Goal: Navigation & Orientation: Find specific page/section

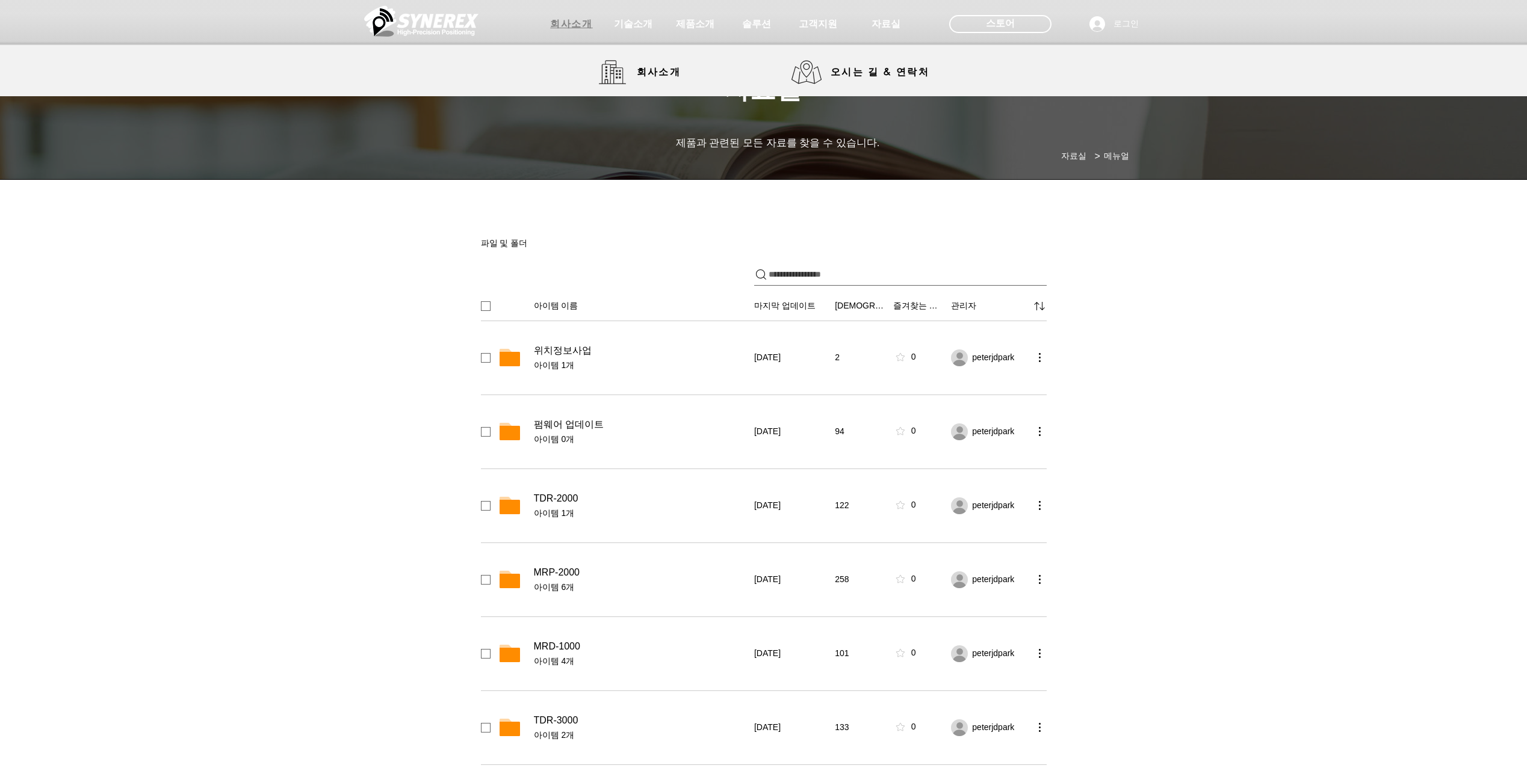
click at [565, 18] on span "회사소개" at bounding box center [571, 24] width 42 height 13
click at [424, 17] on img at bounding box center [421, 21] width 114 height 36
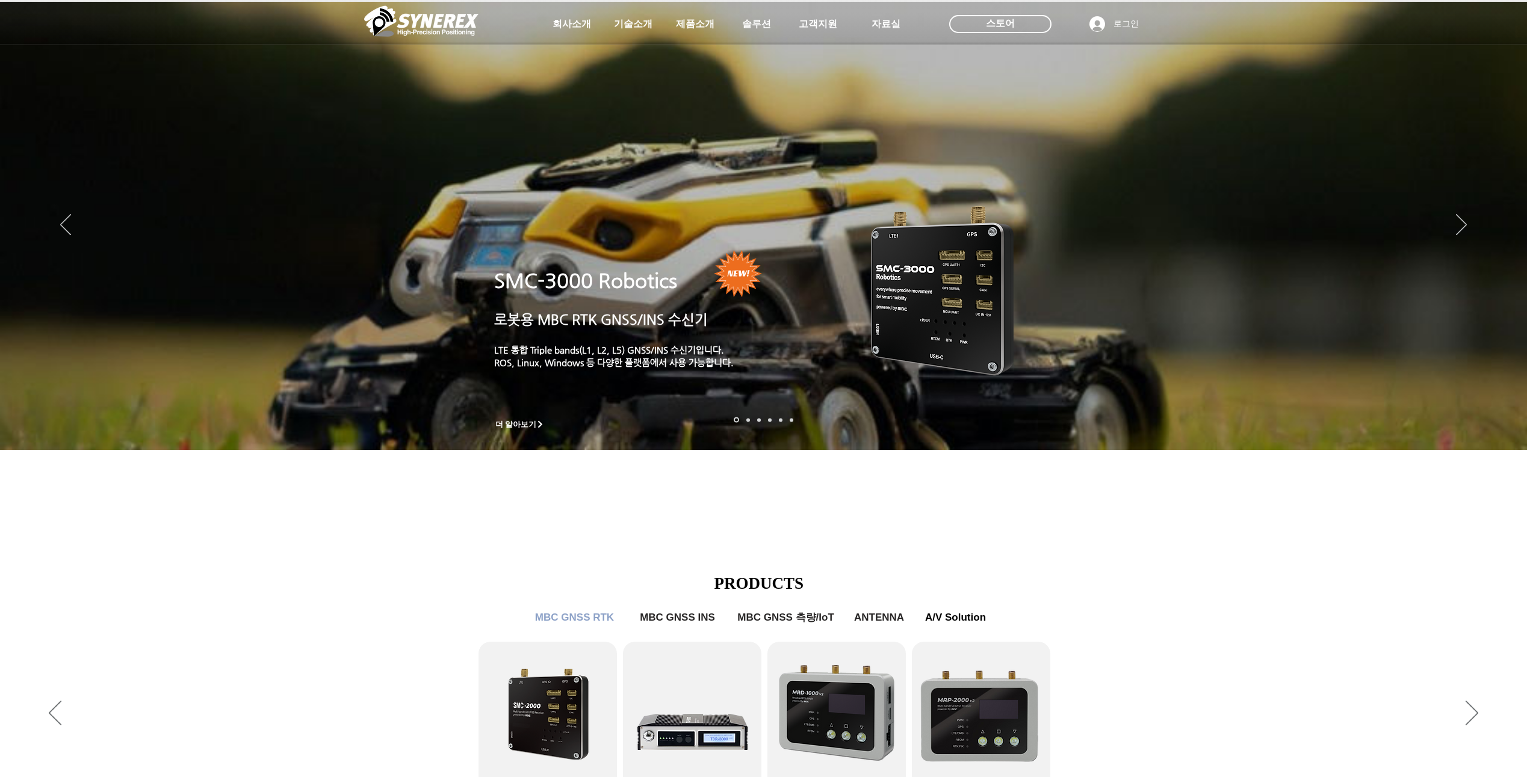
drag, startPoint x: 307, startPoint y: 513, endPoint x: 496, endPoint y: 46, distance: 504.0
